Goal: Information Seeking & Learning: Find specific fact

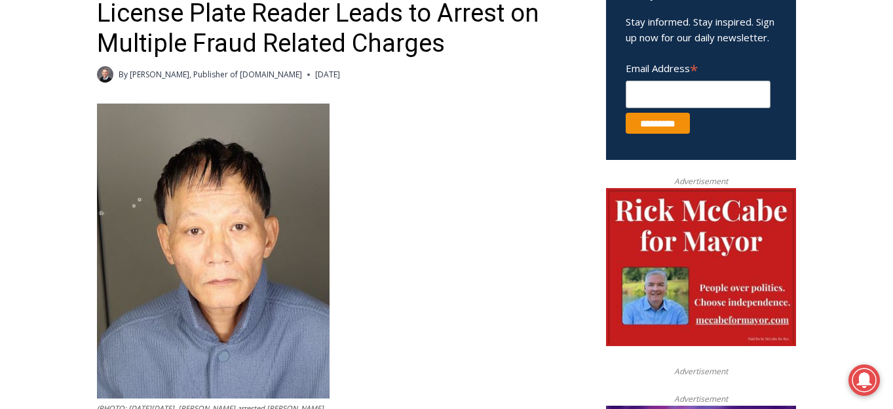
scroll to position [597, 0]
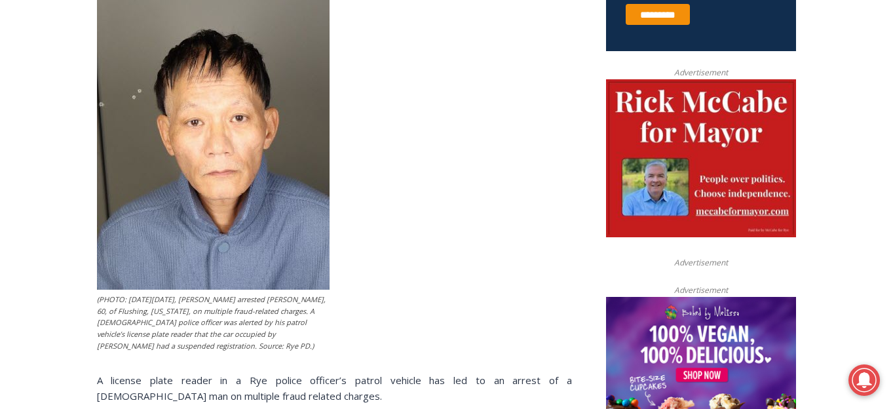
click at [375, 272] on div "(PHOTO: [DATE][DATE], [PERSON_NAME] arrested [PERSON_NAME], 60, of Flushing, [U…" at bounding box center [334, 388] width 475 height 787
drag, startPoint x: 119, startPoint y: 331, endPoint x: 94, endPoint y: 334, distance: 25.0
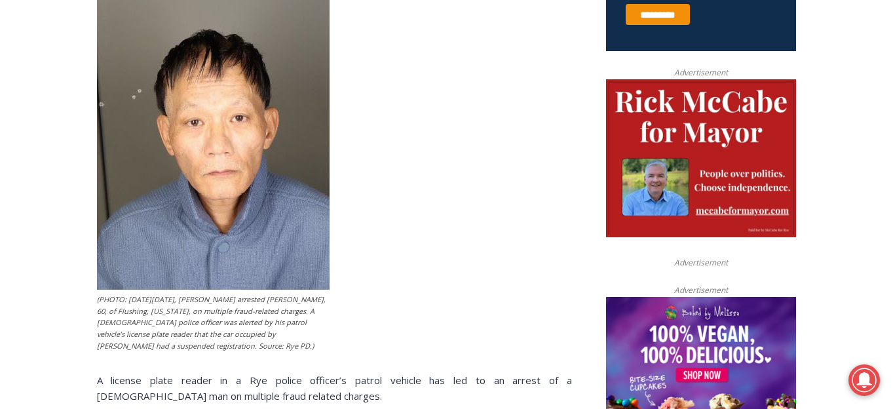
scroll to position [746, 0]
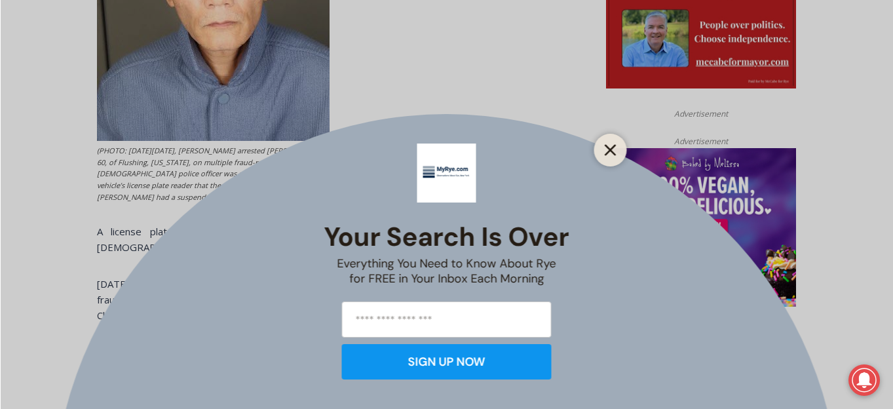
click at [607, 147] on line "Close" at bounding box center [609, 149] width 9 height 9
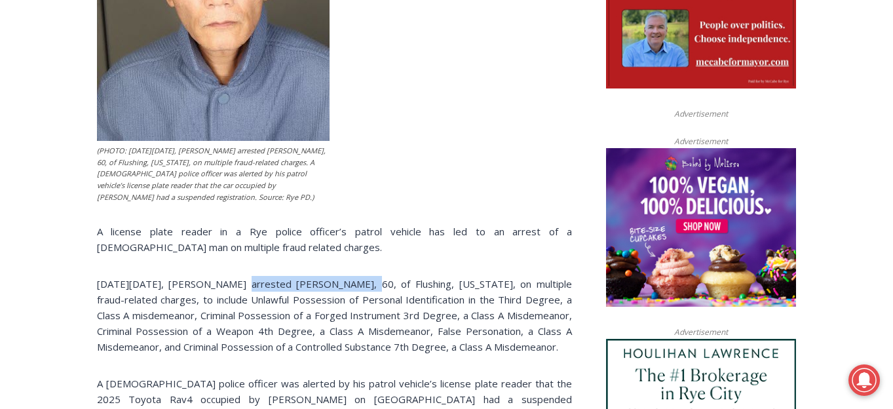
copy p "Rye PD arrested Ming Wu"
drag, startPoint x: 238, startPoint y: 272, endPoint x: 360, endPoint y: 271, distance: 121.8
click at [360, 276] on p "[DATE][DATE], [PERSON_NAME] arrested [PERSON_NAME], 60, of Flushing, [US_STATE]…" at bounding box center [334, 315] width 475 height 79
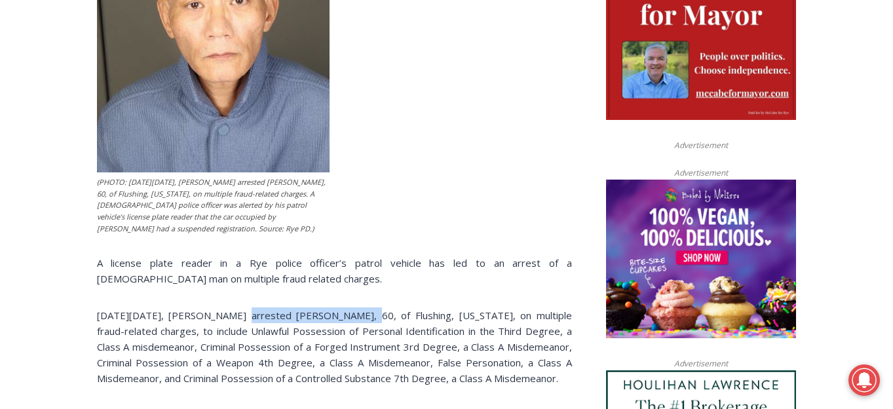
scroll to position [709, 0]
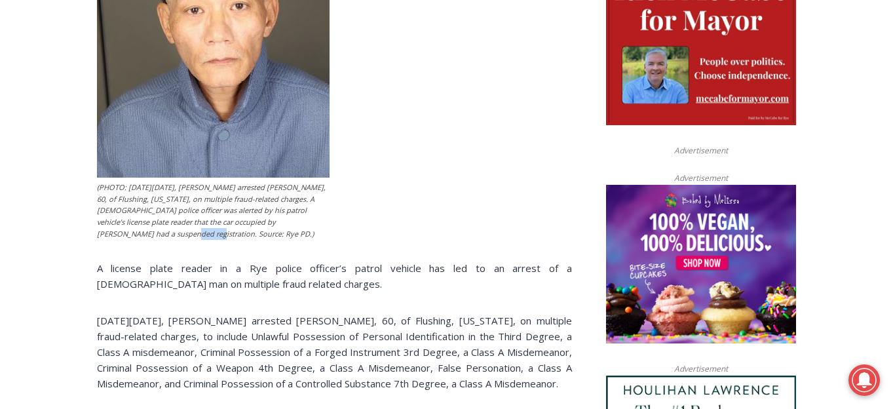
drag, startPoint x: 121, startPoint y: 220, endPoint x: 83, endPoint y: 220, distance: 38.6
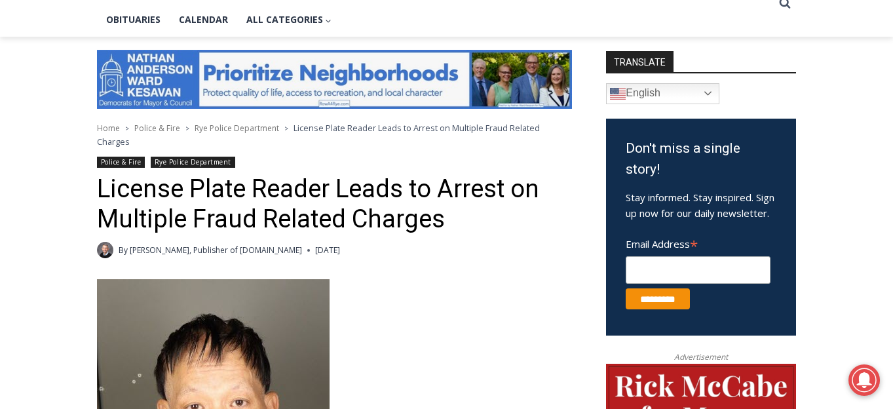
scroll to position [688, 0]
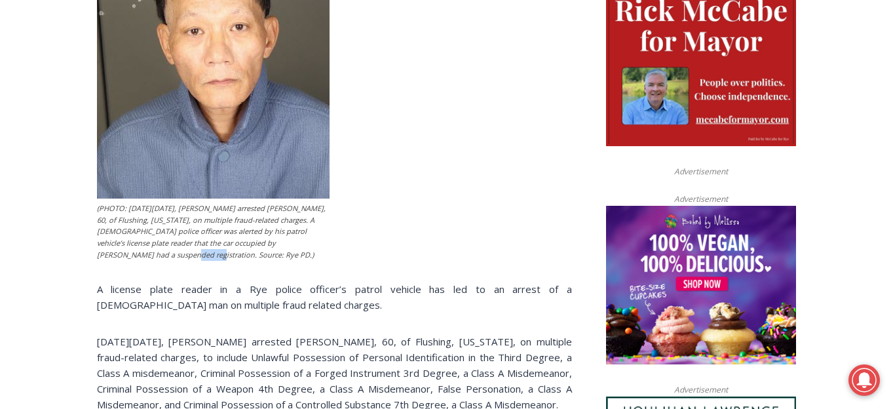
copy figcaption "Rye PD."
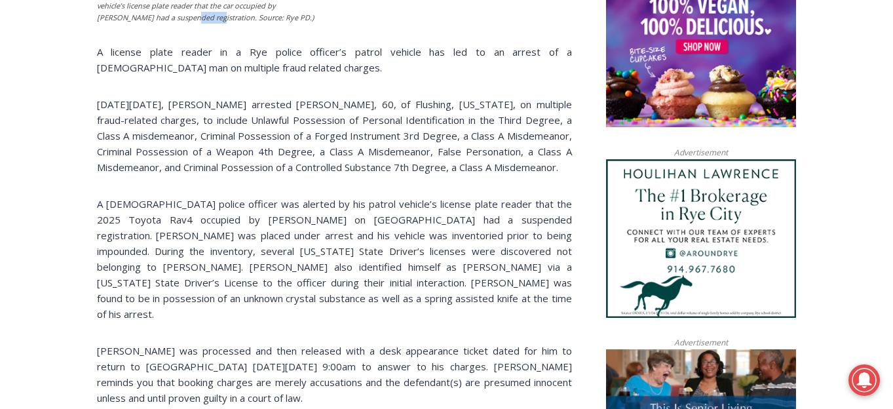
scroll to position [790, 0]
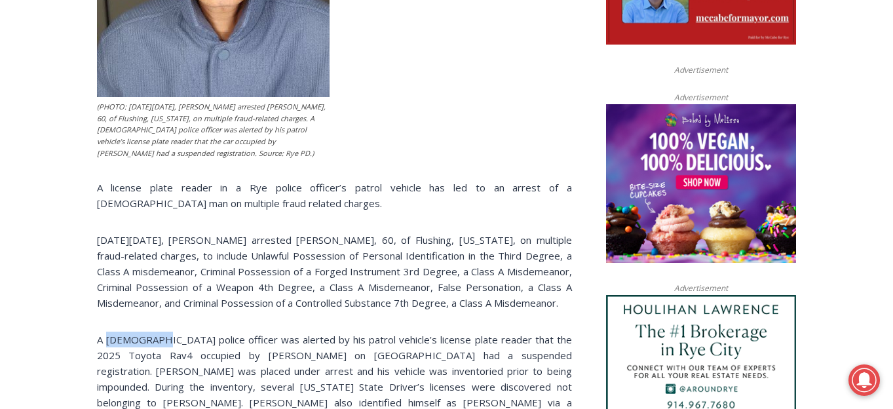
drag, startPoint x: 155, startPoint y: 329, endPoint x: 105, endPoint y: 329, distance: 50.4
click at [105, 331] on p "A [DEMOGRAPHIC_DATA] police officer was alerted by his patrol vehicle’s license…" at bounding box center [334, 394] width 475 height 126
copy p "Rye police"
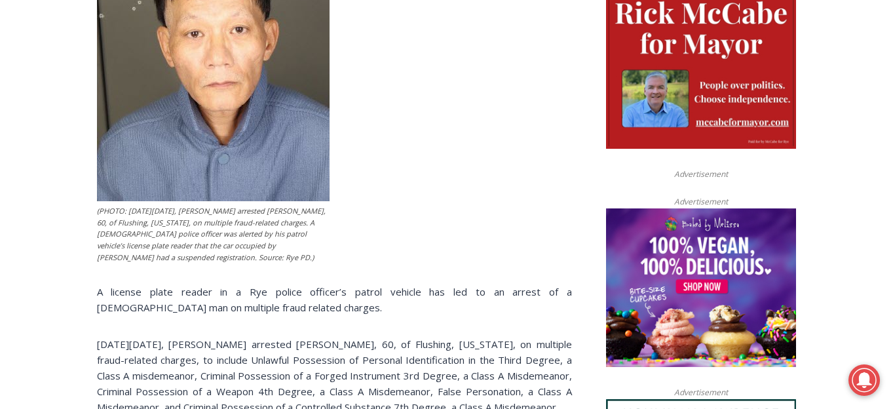
scroll to position [749, 0]
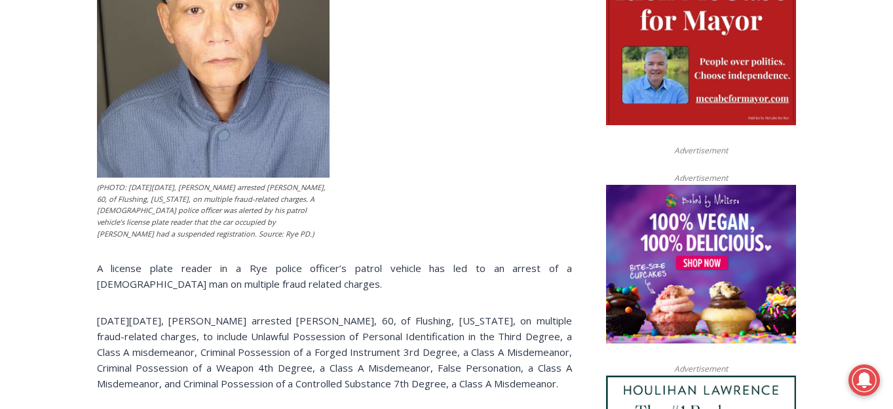
scroll to position [562, 0]
